Goal: Task Accomplishment & Management: Manage account settings

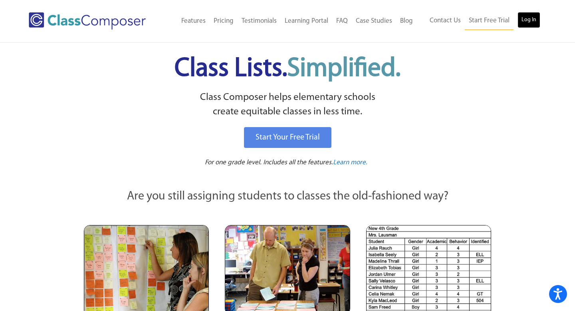
click at [528, 22] on link "Log In" at bounding box center [529, 20] width 23 height 16
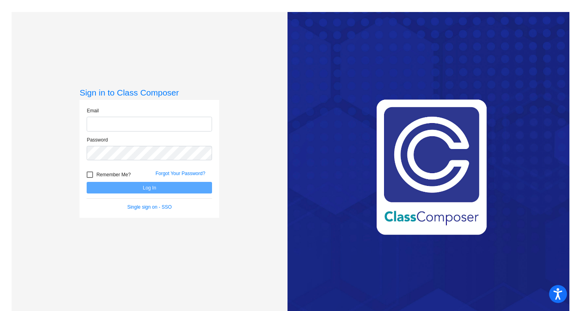
click at [175, 128] on input "email" at bounding box center [149, 124] width 125 height 15
type input "hbthompson@chillicotheschools.org"
